Goal: Task Accomplishment & Management: Use online tool/utility

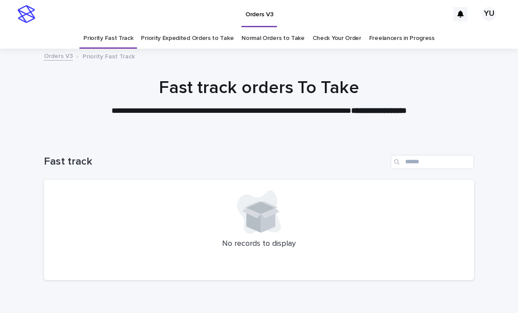
scroll to position [15, 0]
click at [387, 28] on link "Freelancers in Progress" at bounding box center [401, 38] width 65 height 21
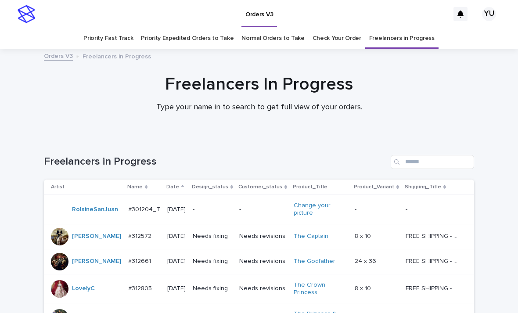
click at [115, 28] on link "Priority Fast Track" at bounding box center [108, 38] width 50 height 21
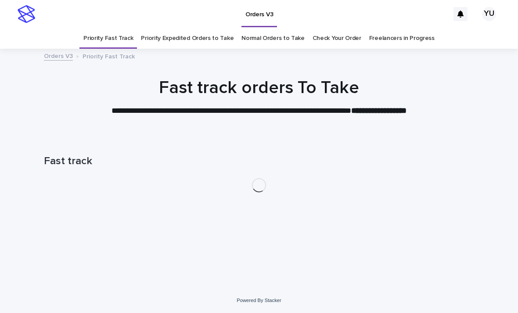
scroll to position [28, 0]
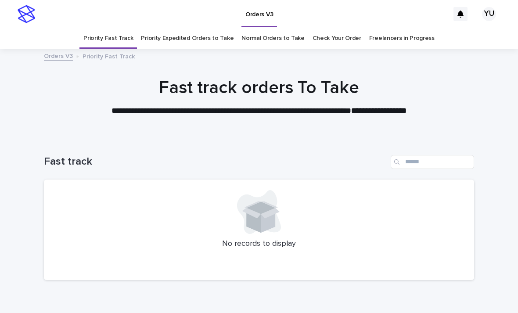
click at [415, 28] on link "Freelancers in Progress" at bounding box center [401, 38] width 65 height 21
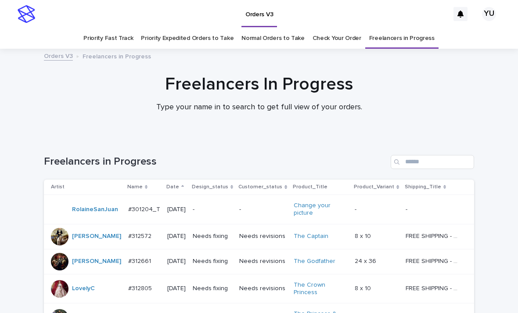
scroll to position [0, 0]
click at [98, 28] on link "Priority Fast Track" at bounding box center [108, 38] width 50 height 21
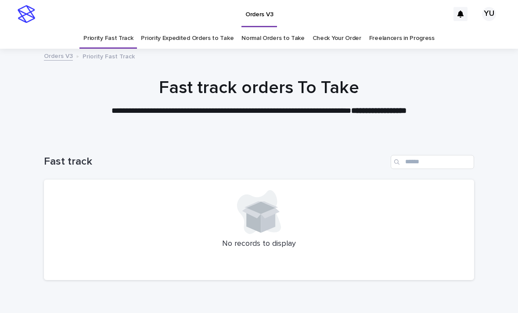
click at [411, 49] on div at bounding box center [259, 93] width 518 height 88
click at [414, 28] on link "Freelancers in Progress" at bounding box center [401, 38] width 65 height 21
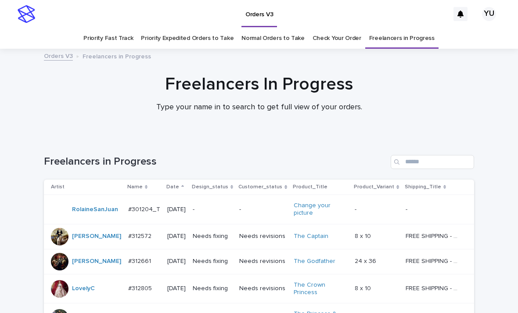
click at [125, 28] on link "Priority Fast Track" at bounding box center [108, 38] width 50 height 21
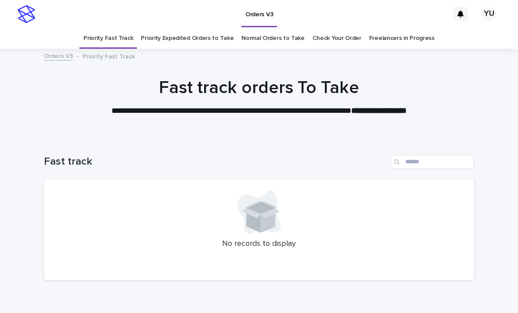
click at [400, 28] on link "Freelancers in Progress" at bounding box center [401, 38] width 65 height 21
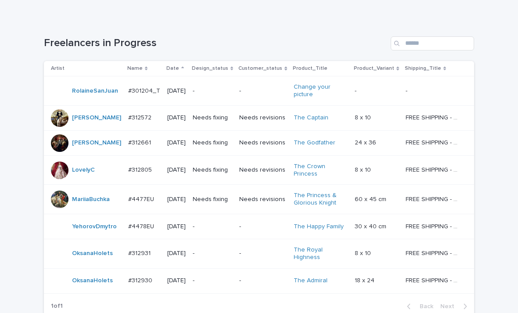
scroll to position [117, 0]
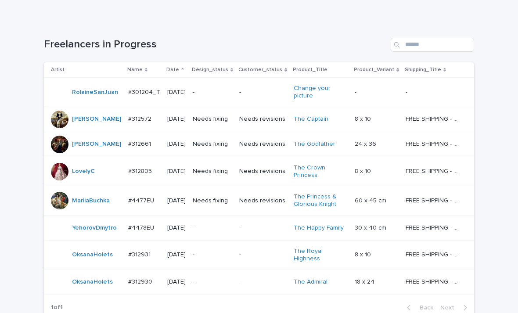
click at [367, 223] on p "30 x 40 cm" at bounding box center [371, 227] width 33 height 9
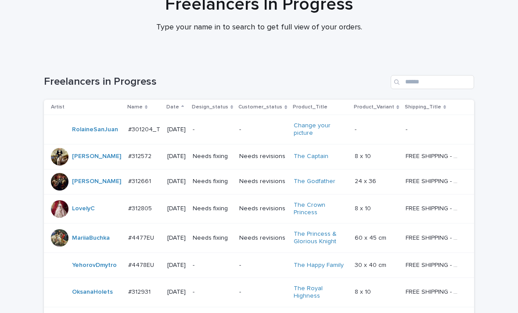
scroll to position [28, 0]
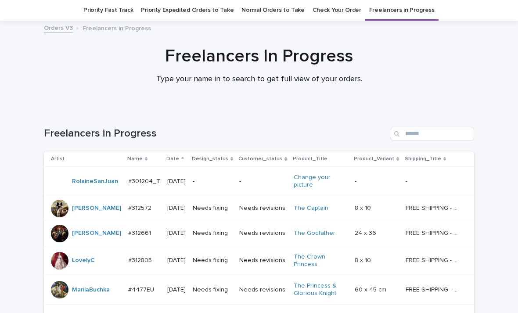
click at [132, 11] on link "Priority Fast Track" at bounding box center [108, 10] width 50 height 21
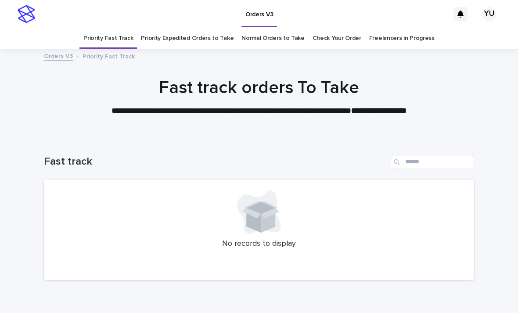
click at [396, 28] on link "Freelancers in Progress" at bounding box center [401, 38] width 65 height 21
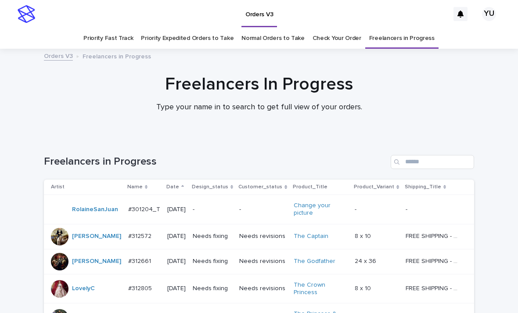
click at [131, 28] on link "Priority Fast Track" at bounding box center [108, 38] width 50 height 21
click at [123, 28] on link "Priority Fast Track" at bounding box center [108, 38] width 50 height 21
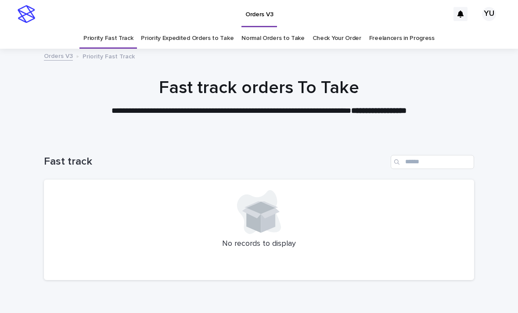
click at [178, 28] on link "Priority Expedited Orders to Take" at bounding box center [187, 38] width 93 height 21
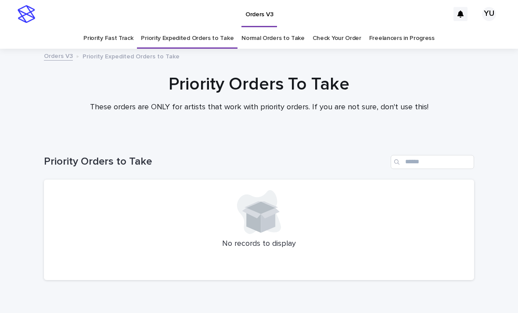
click at [127, 28] on link "Priority Fast Track" at bounding box center [108, 38] width 50 height 21
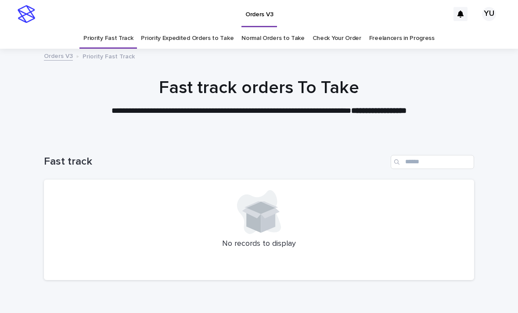
click at [392, 28] on link "Freelancers in Progress" at bounding box center [401, 38] width 65 height 21
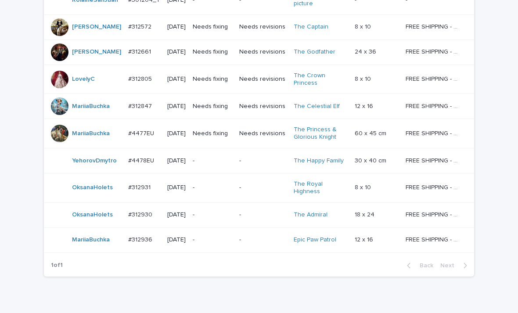
scroll to position [209, 0]
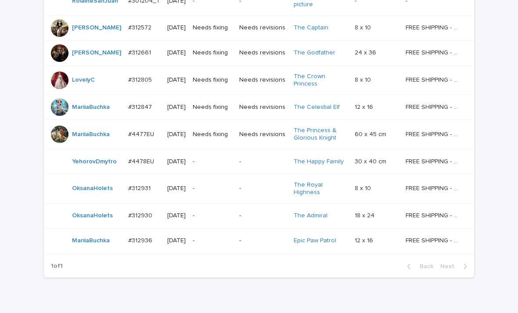
click at [370, 235] on p "12 x 16" at bounding box center [365, 239] width 20 height 9
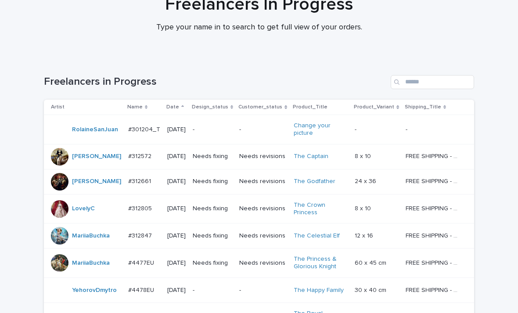
scroll to position [28, 0]
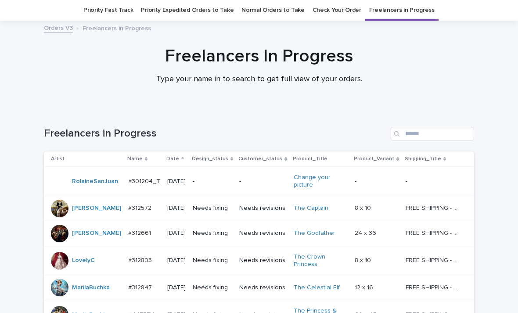
click at [110, 13] on link "Priority Fast Track" at bounding box center [108, 10] width 50 height 21
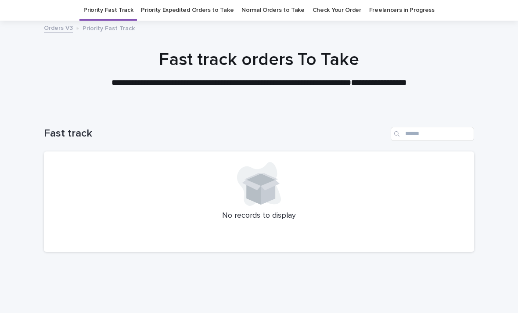
scroll to position [28, 0]
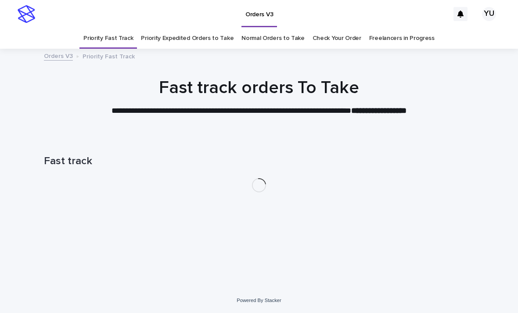
scroll to position [28, 0]
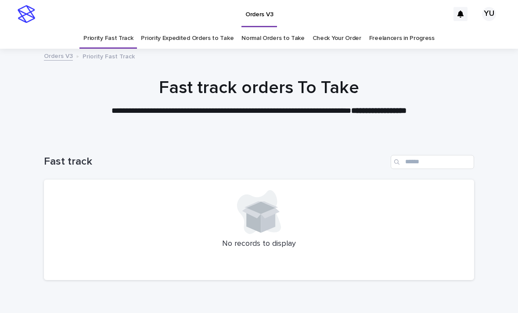
click at [424, 28] on link "Freelancers in Progress" at bounding box center [401, 38] width 65 height 21
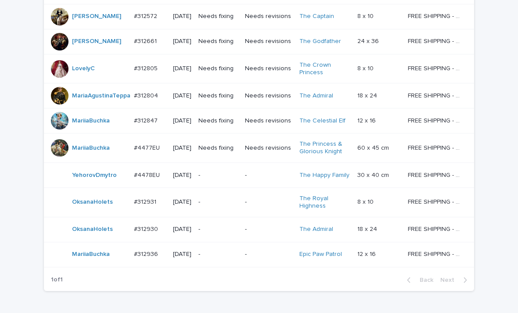
scroll to position [219, 0]
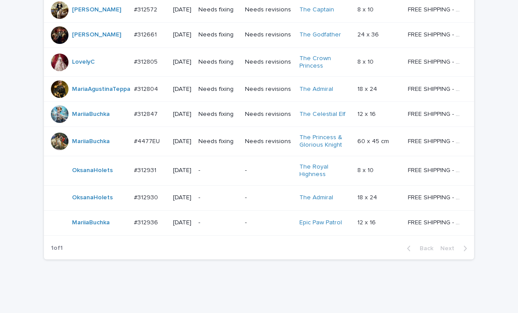
scroll to position [226, 0]
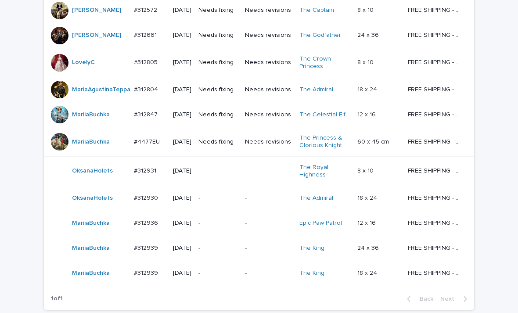
click at [384, 270] on p at bounding box center [378, 273] width 43 height 7
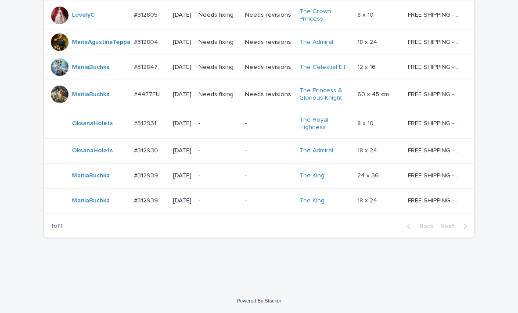
scroll to position [255, 0]
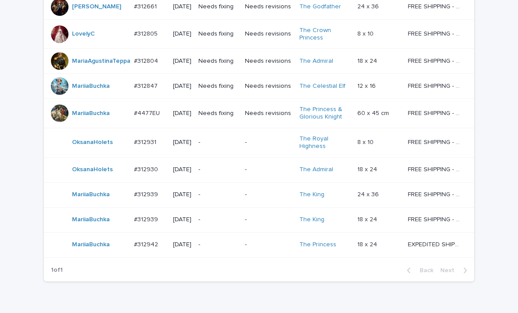
click at [379, 249] on p "18 x 24" at bounding box center [368, 243] width 22 height 9
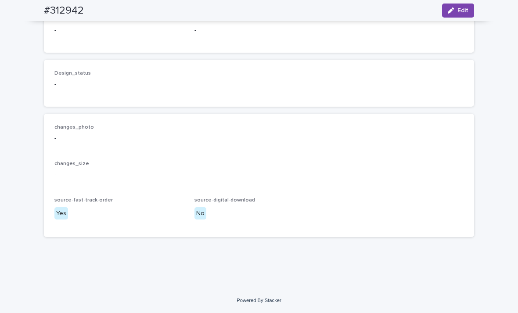
scroll to position [584, 0]
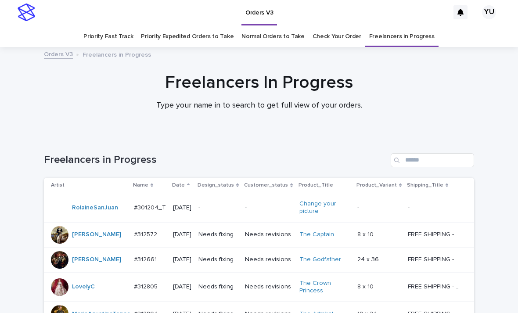
scroll to position [0, 0]
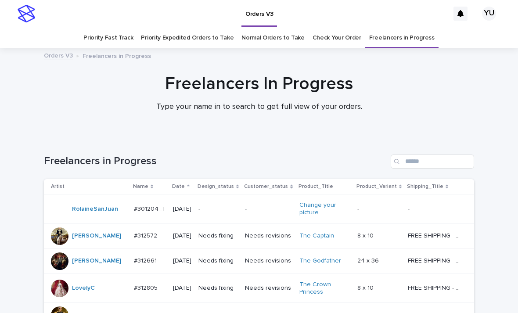
click at [337, 39] on link "Check Your Order" at bounding box center [337, 38] width 49 height 21
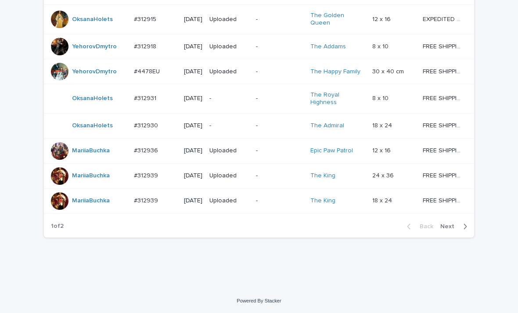
scroll to position [804, 0]
click at [452, 227] on span "Next" at bounding box center [449, 226] width 19 height 6
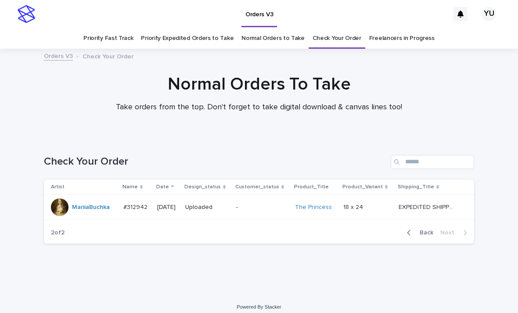
click at [67, 198] on div at bounding box center [60, 207] width 18 height 18
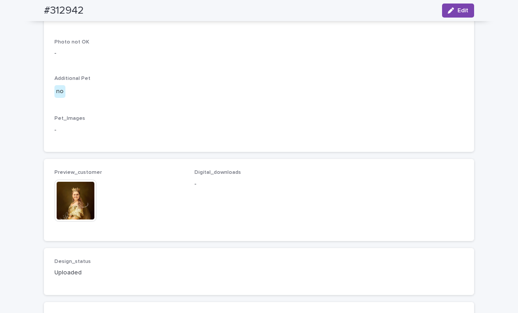
scroll to position [415, 0]
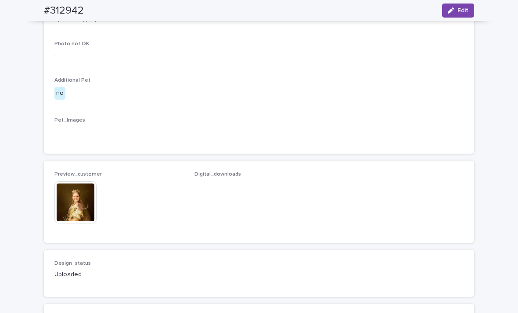
click at [81, 223] on img at bounding box center [75, 202] width 42 height 42
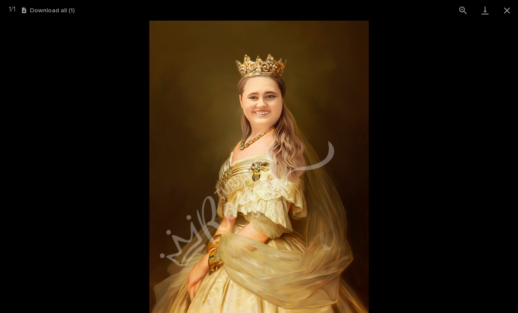
click at [508, 14] on button "Close gallery" at bounding box center [507, 10] width 22 height 21
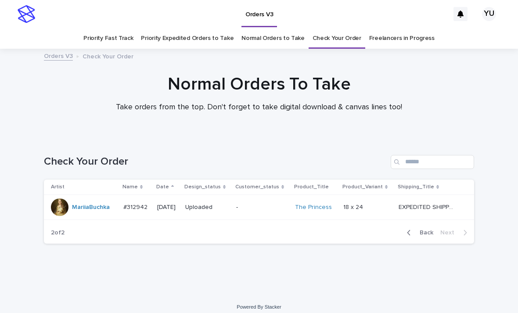
click at [415, 230] on span "Back" at bounding box center [423, 233] width 19 height 6
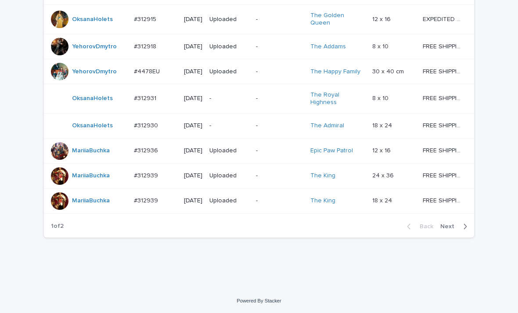
scroll to position [804, 0]
click at [65, 204] on div at bounding box center [60, 201] width 18 height 18
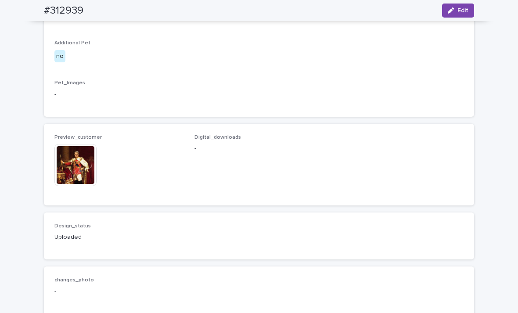
scroll to position [443, 0]
click at [80, 185] on img at bounding box center [75, 165] width 42 height 42
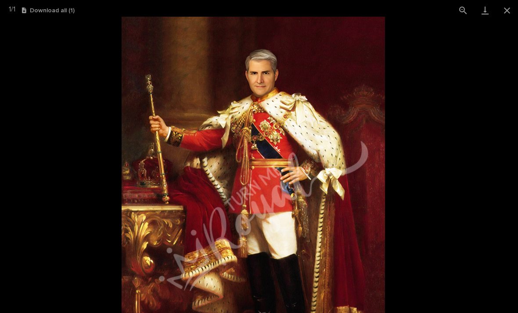
click at [507, 11] on button "Close gallery" at bounding box center [507, 10] width 22 height 21
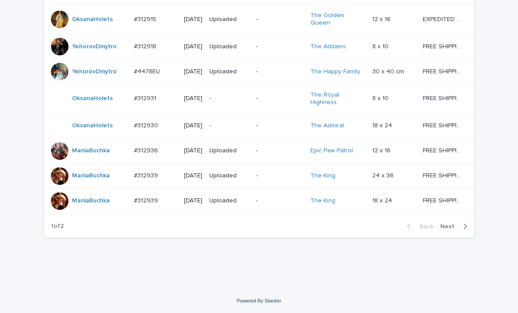
scroll to position [804, 0]
click at [63, 185] on div at bounding box center [60, 176] width 18 height 18
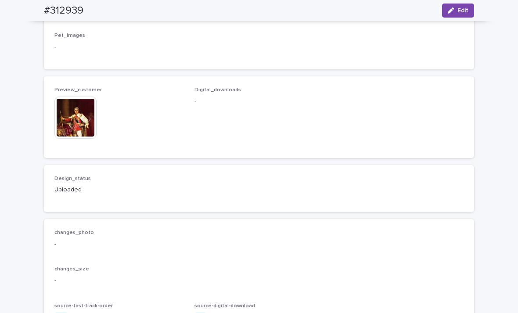
scroll to position [491, 0]
click at [84, 126] on img at bounding box center [75, 117] width 42 height 42
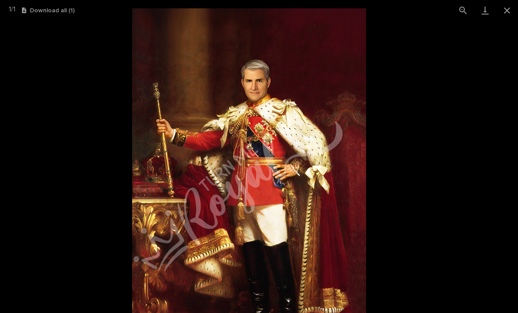
click at [507, 14] on button "Close gallery" at bounding box center [507, 10] width 22 height 21
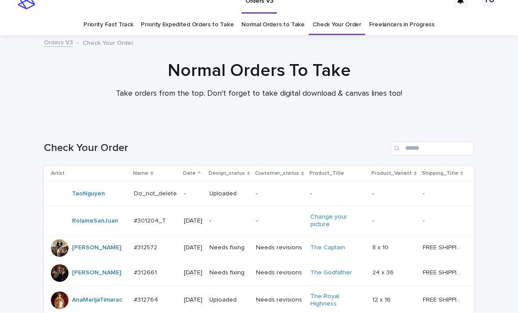
scroll to position [28, 0]
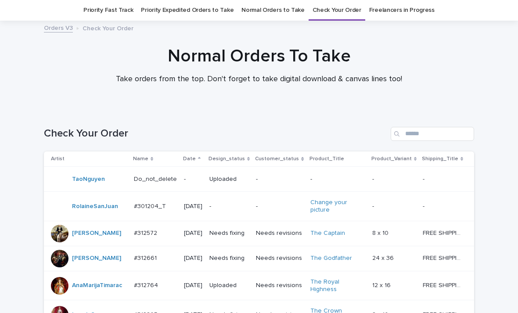
click at [187, 11] on link "Priority Expedited Orders to Take" at bounding box center [187, 10] width 93 height 21
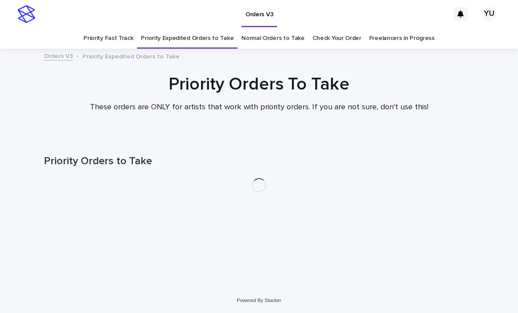
scroll to position [28, 0]
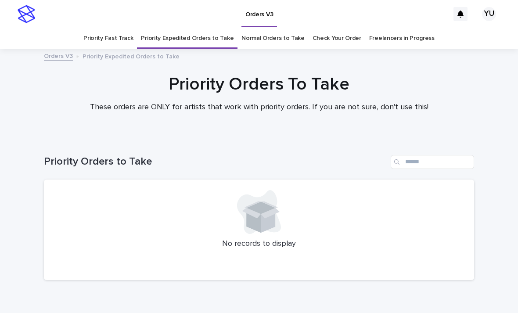
click at [404, 28] on link "Freelancers in Progress" at bounding box center [401, 38] width 65 height 21
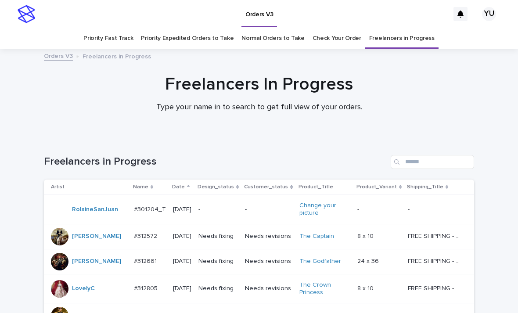
click at [125, 28] on link "Priority Fast Track" at bounding box center [108, 38] width 50 height 21
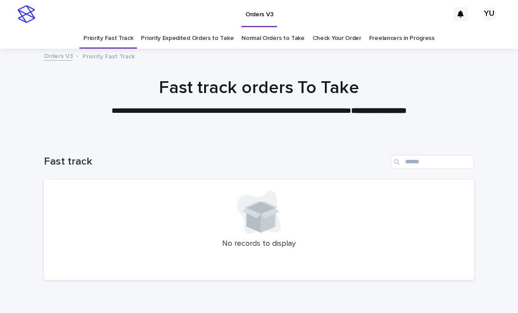
click at [217, 28] on link "Priority Expedited Orders to Take" at bounding box center [187, 38] width 93 height 21
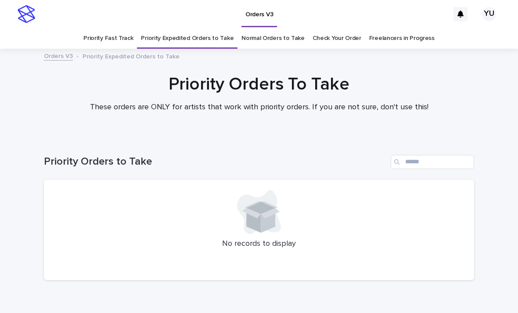
click at [410, 28] on link "Freelancers in Progress" at bounding box center [401, 38] width 65 height 21
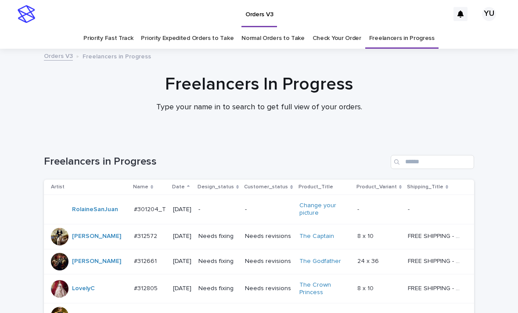
click at [130, 28] on link "Priority Fast Track" at bounding box center [108, 38] width 50 height 21
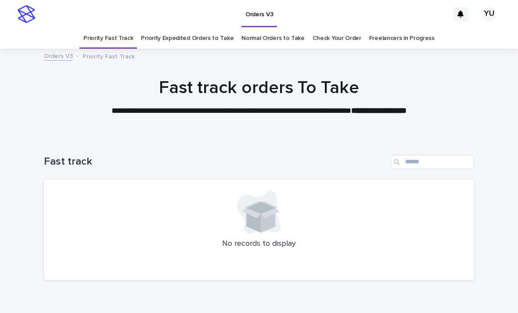
click at [394, 28] on link "Freelancers in Progress" at bounding box center [401, 38] width 65 height 21
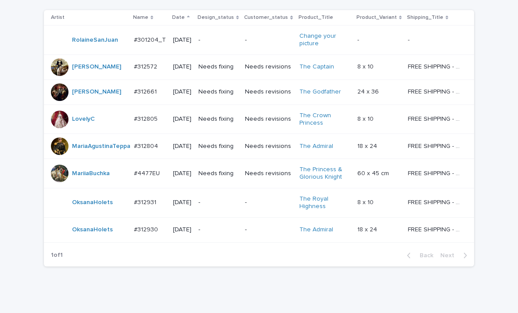
scroll to position [169, 0]
